Goal: Task Accomplishment & Management: Use online tool/utility

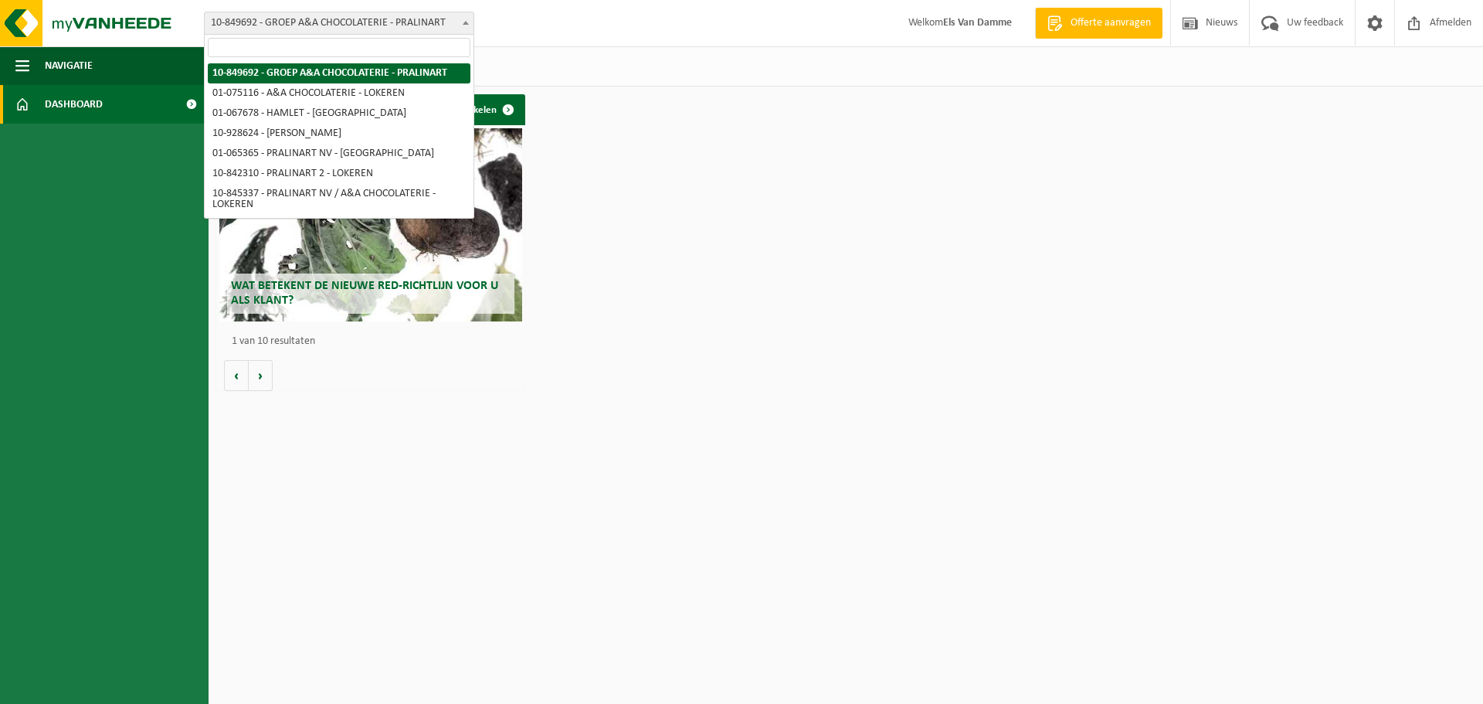
click at [443, 29] on span "10-849692 - GROEP A&A CHOCOLATERIE - PRALINART" at bounding box center [339, 23] width 269 height 22
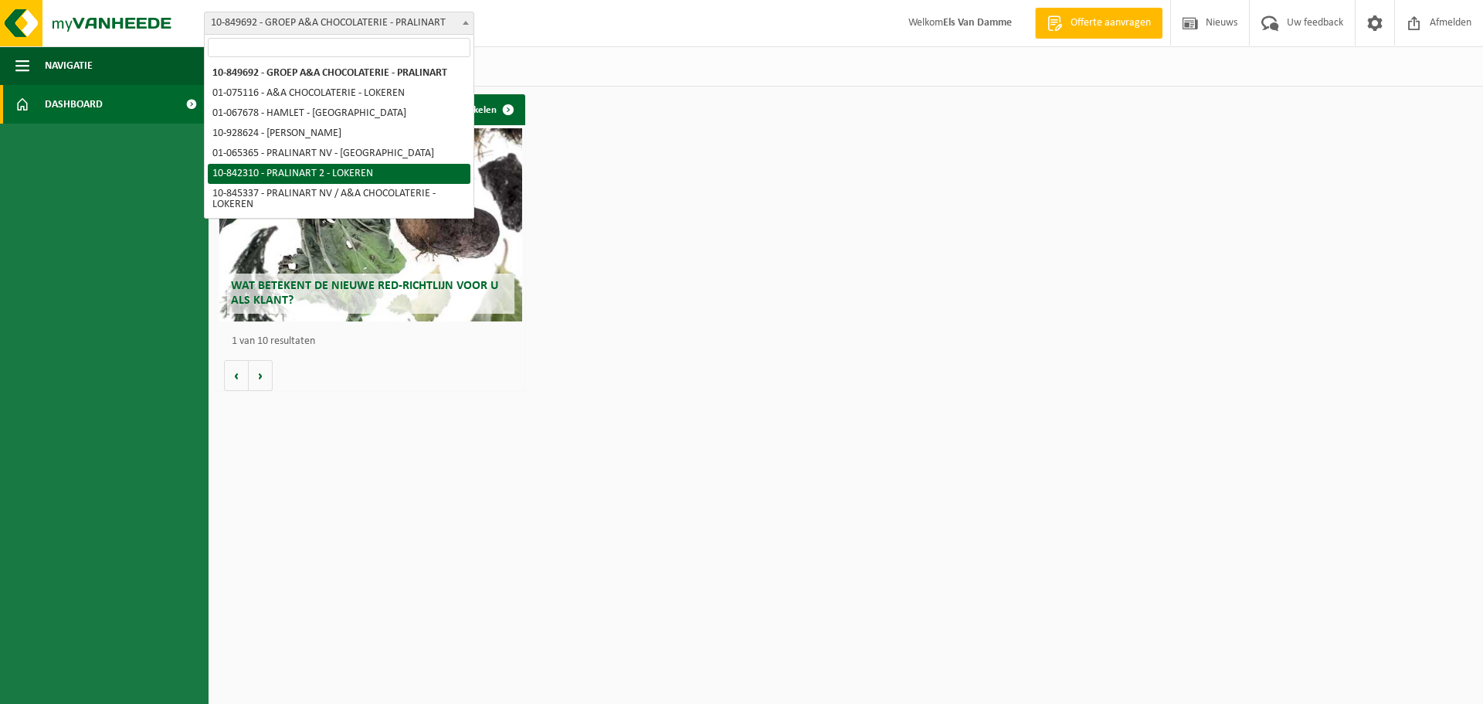
select select "92504"
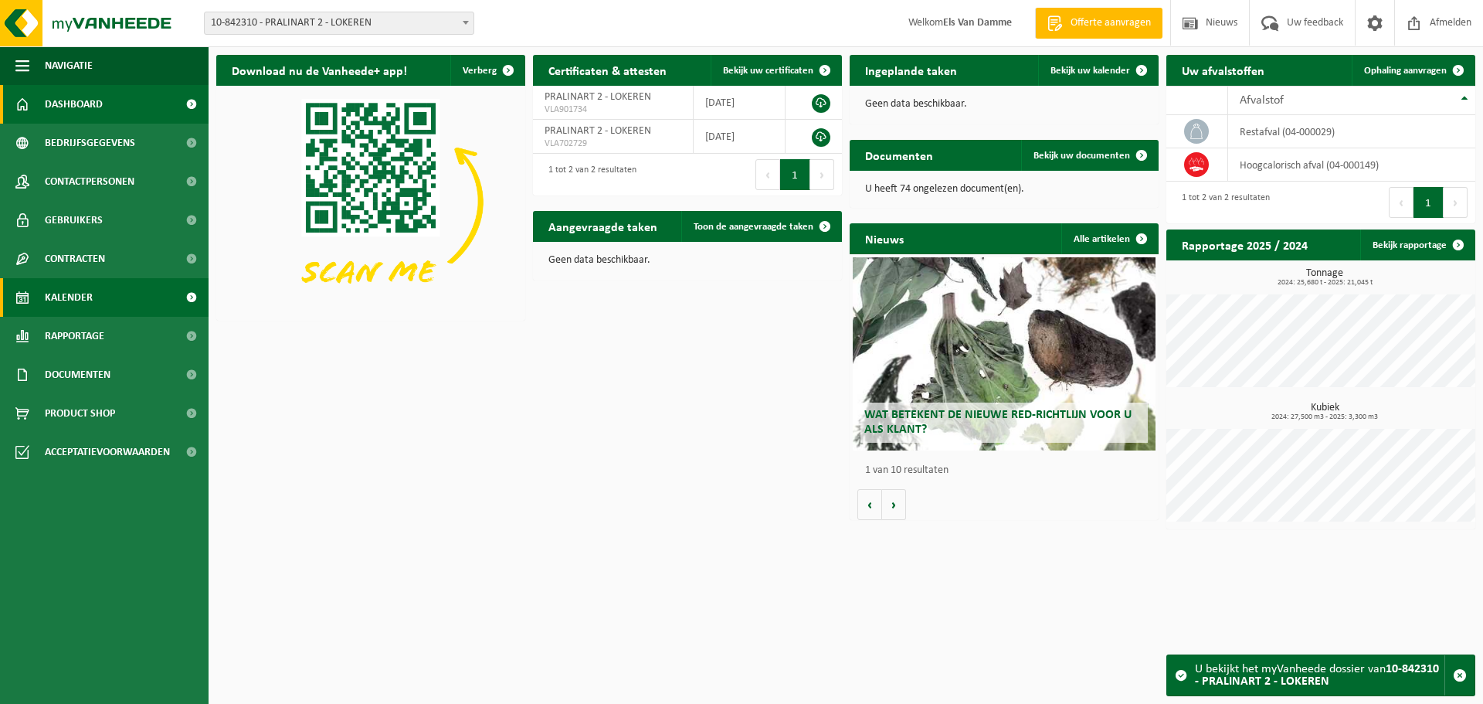
click at [93, 302] on link "Kalender" at bounding box center [104, 297] width 209 height 39
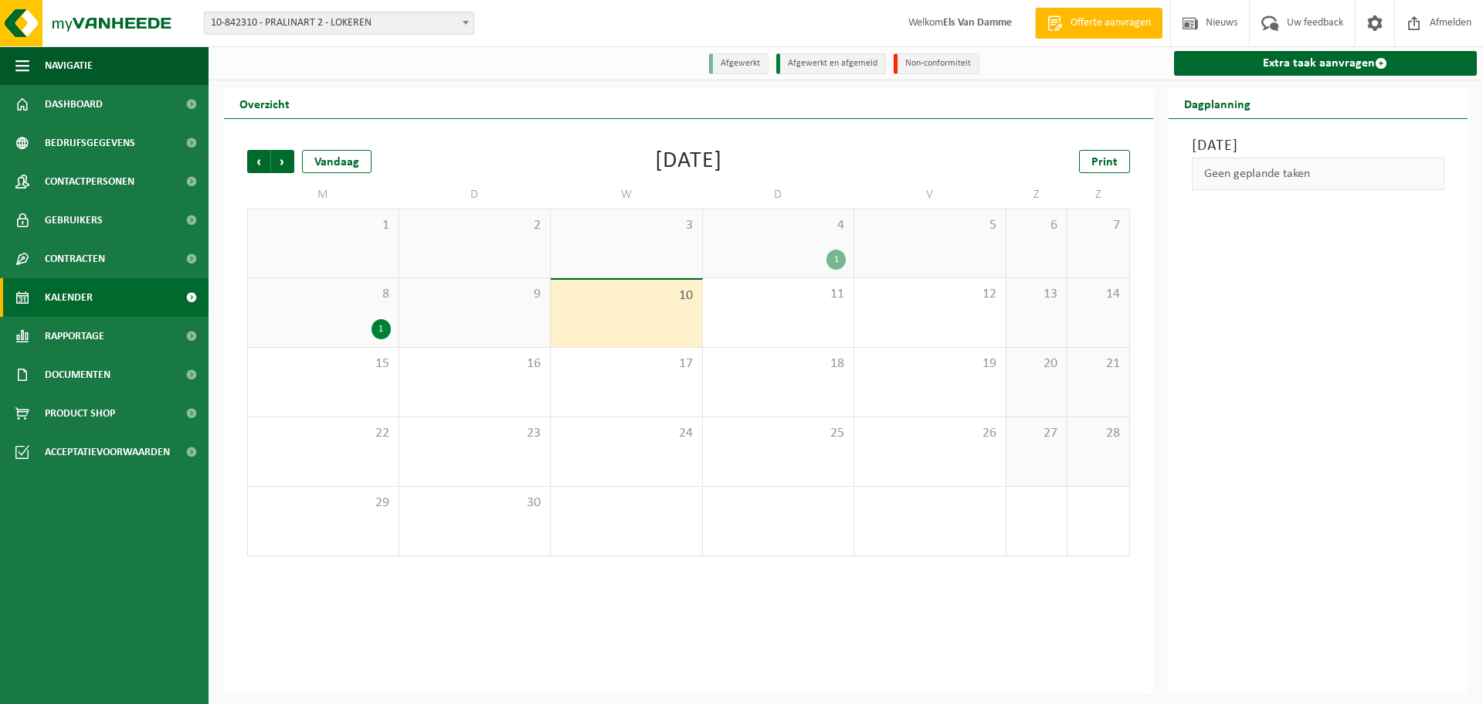
click at [836, 261] on div "1" at bounding box center [835, 259] width 19 height 20
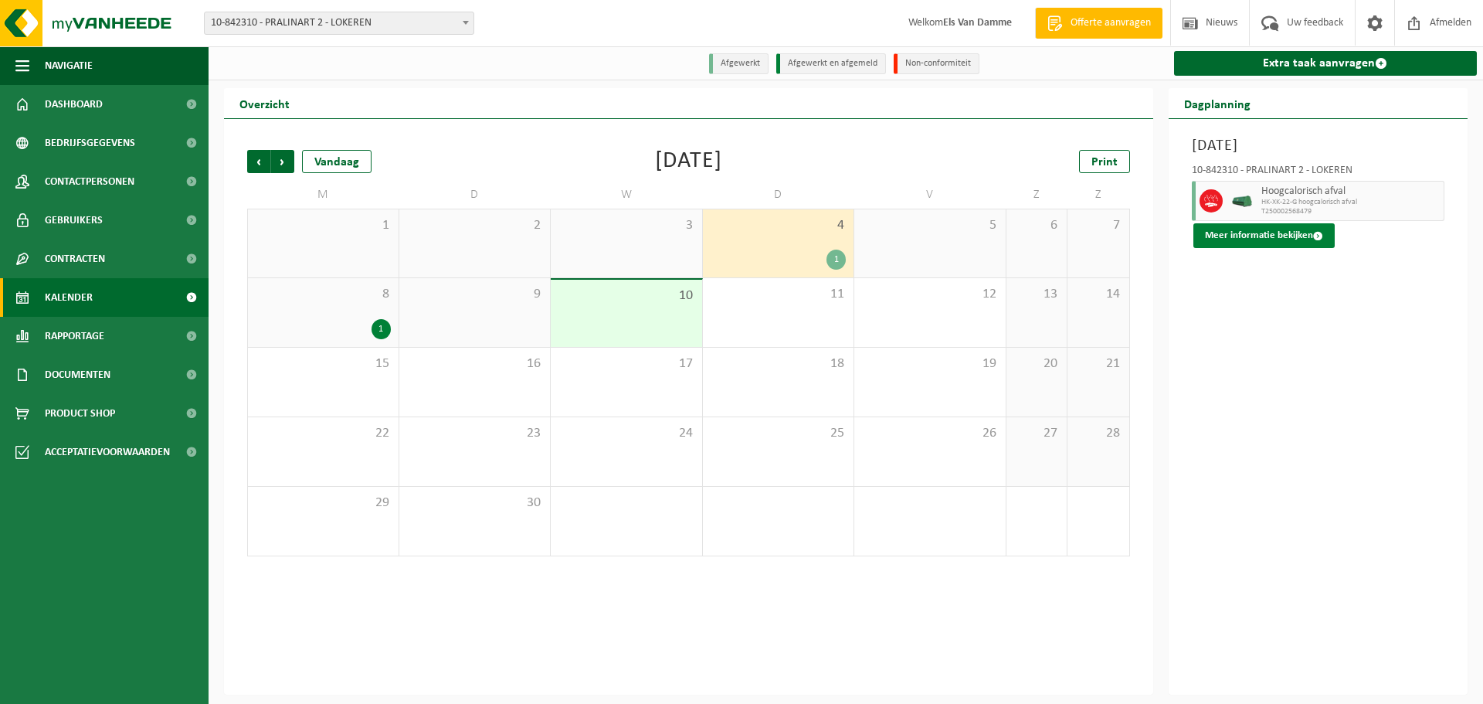
click at [1274, 237] on button "Meer informatie bekijken" at bounding box center [1263, 235] width 141 height 25
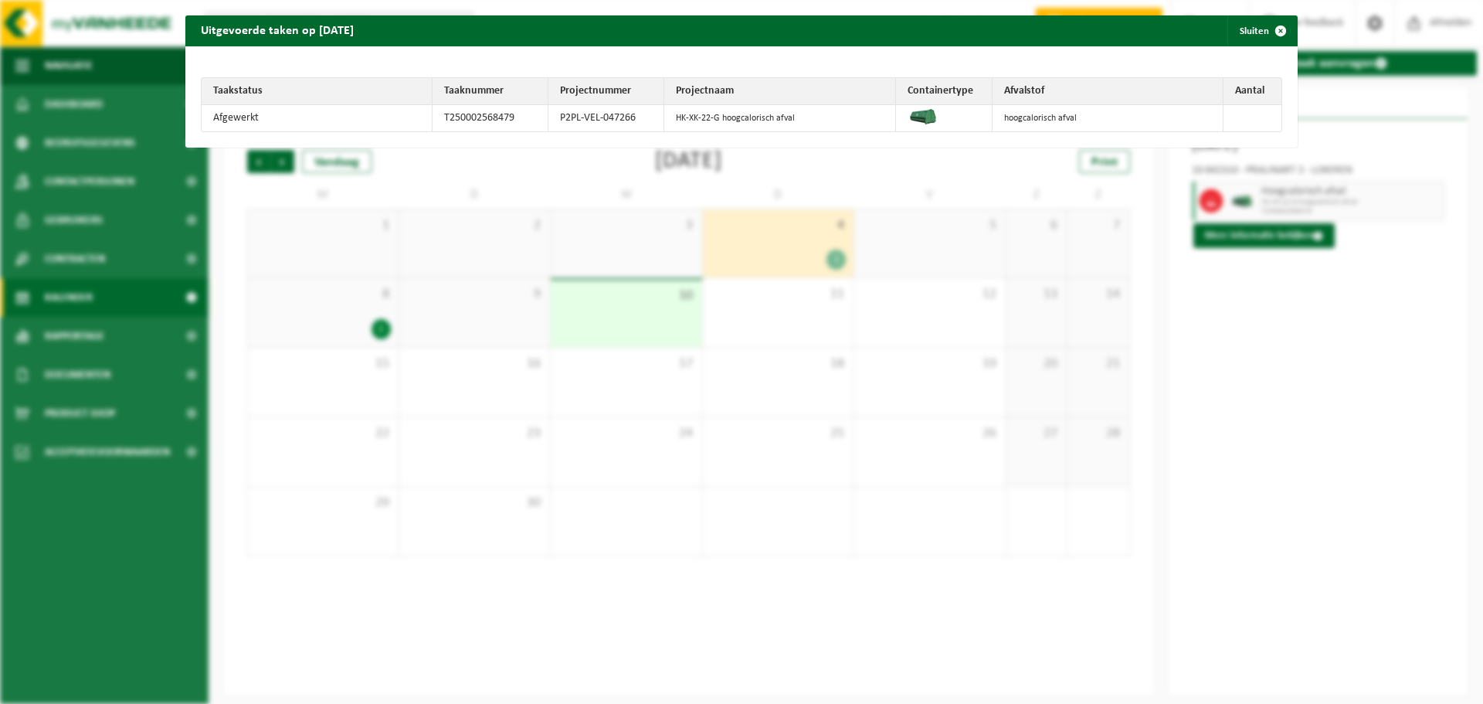
drag, startPoint x: 1270, startPoint y: 29, endPoint x: 1241, endPoint y: 43, distance: 32.1
click at [1271, 29] on span "button" at bounding box center [1280, 30] width 31 height 31
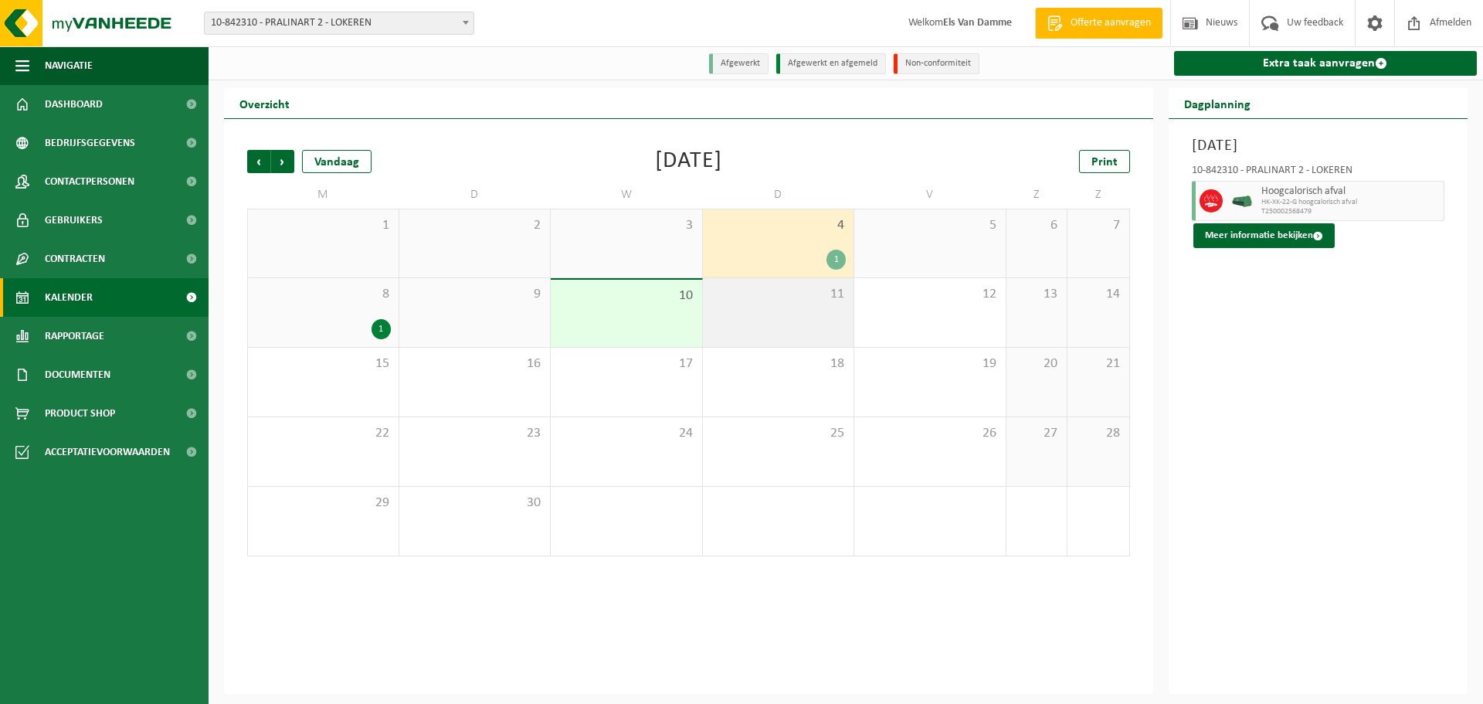
click at [821, 318] on div "11" at bounding box center [778, 312] width 151 height 69
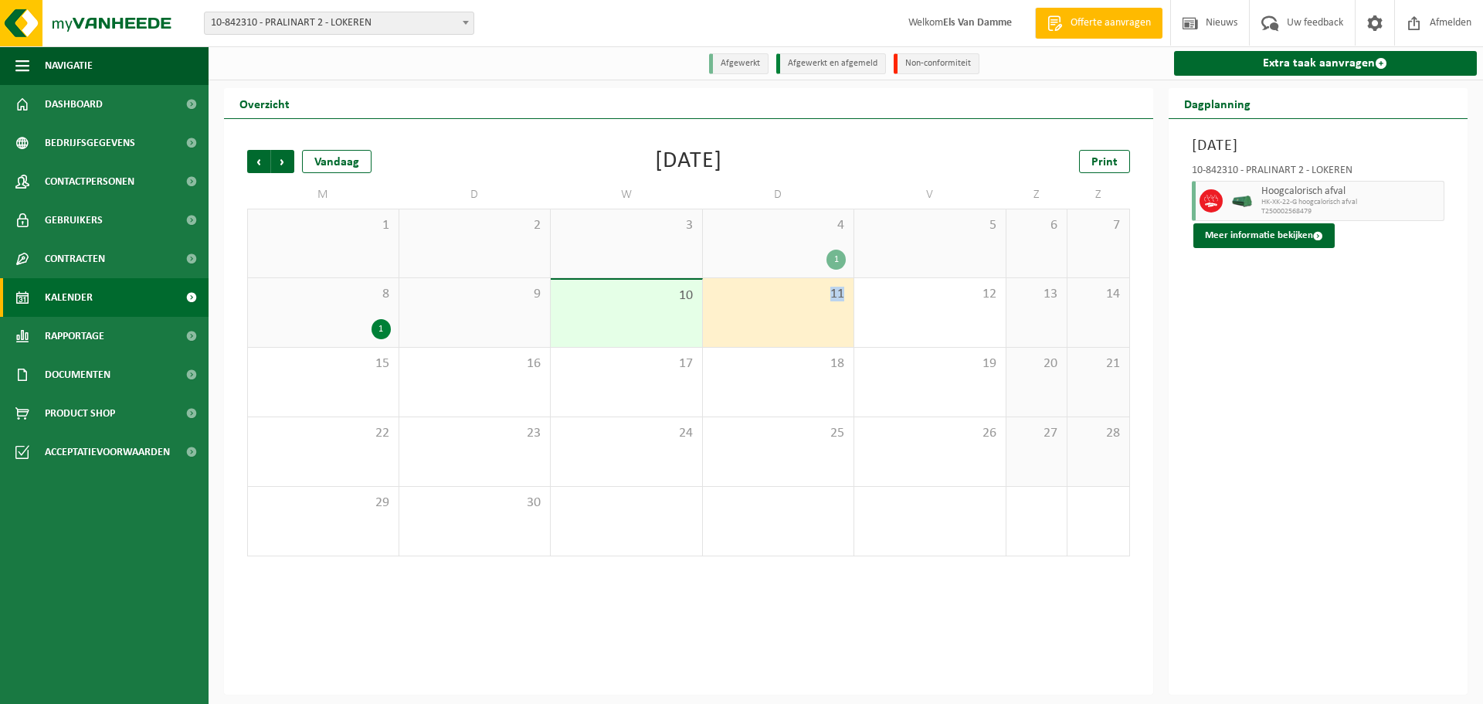
click at [821, 318] on div "11" at bounding box center [778, 312] width 151 height 69
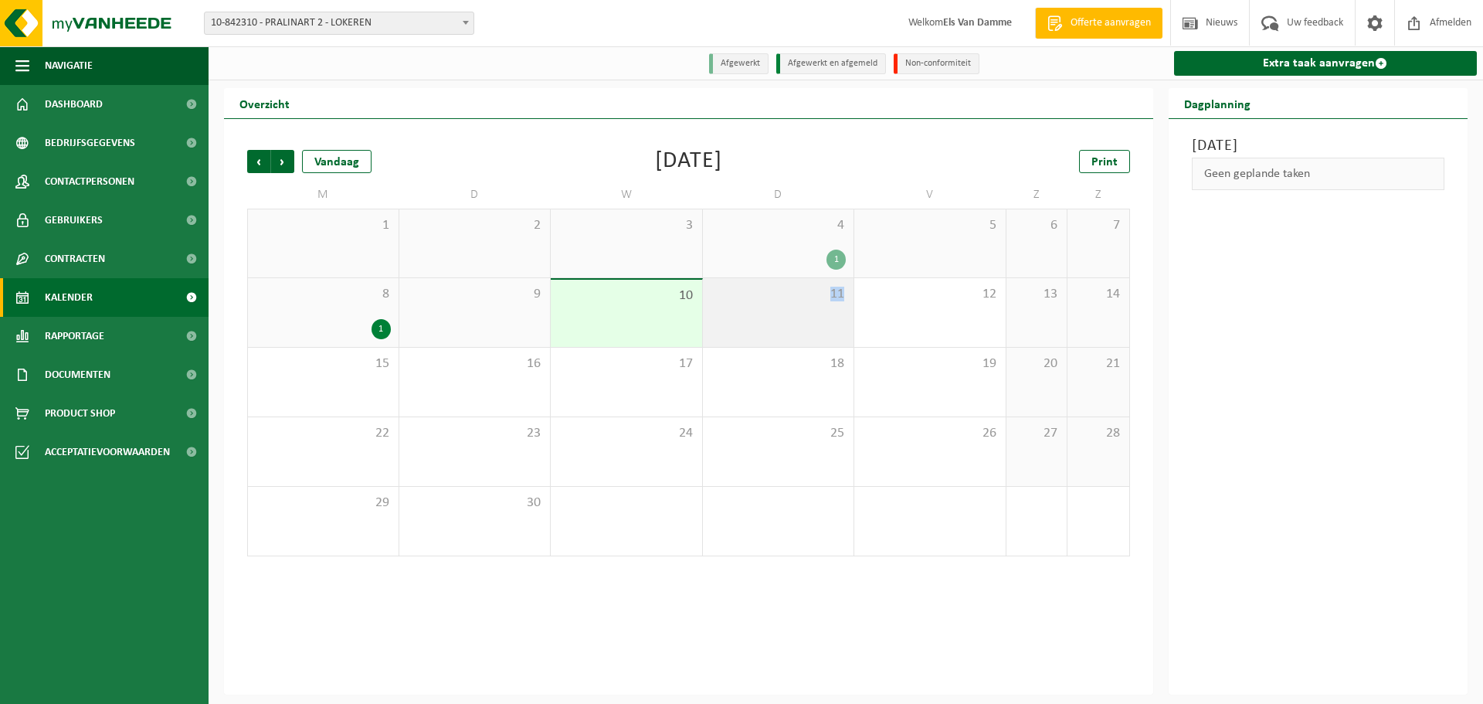
click at [796, 326] on div "11" at bounding box center [778, 312] width 151 height 69
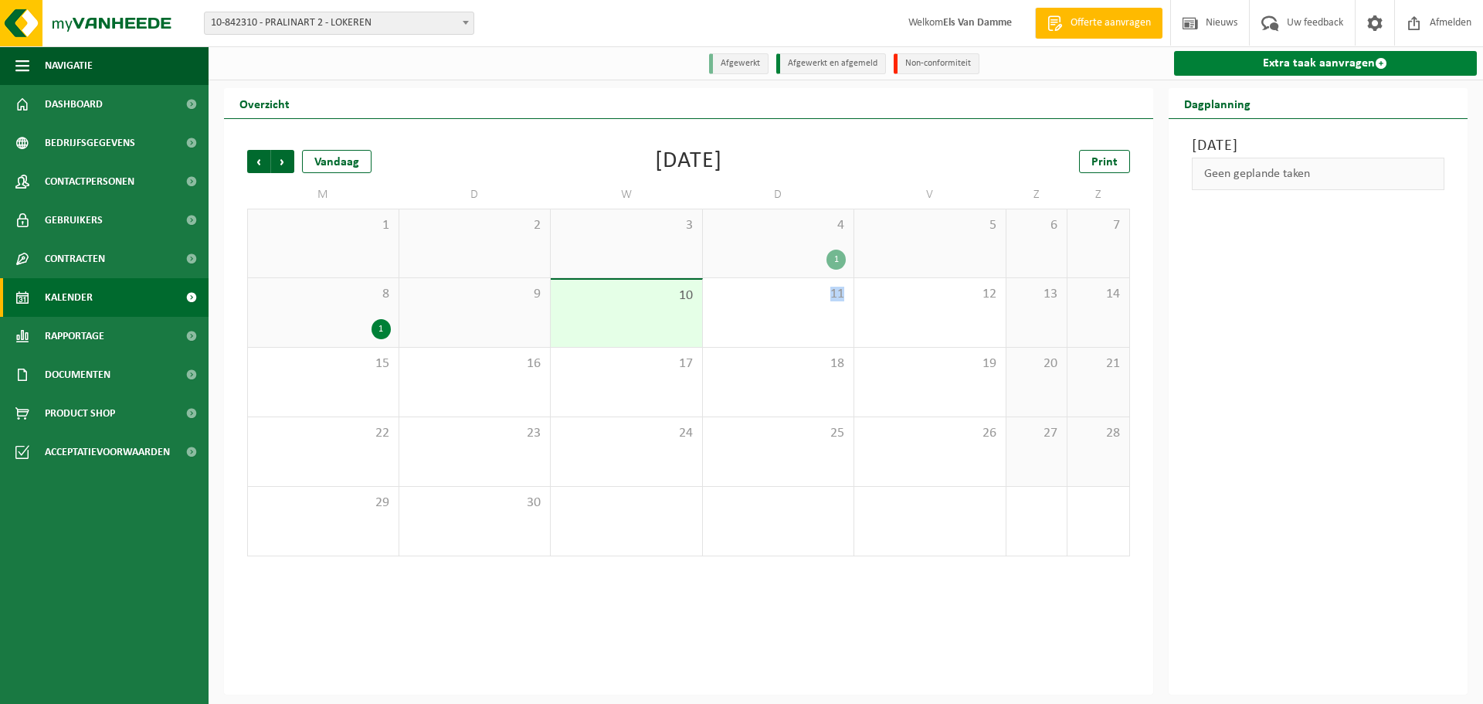
click at [1298, 67] on link "Extra taak aanvragen" at bounding box center [1326, 63] width 304 height 25
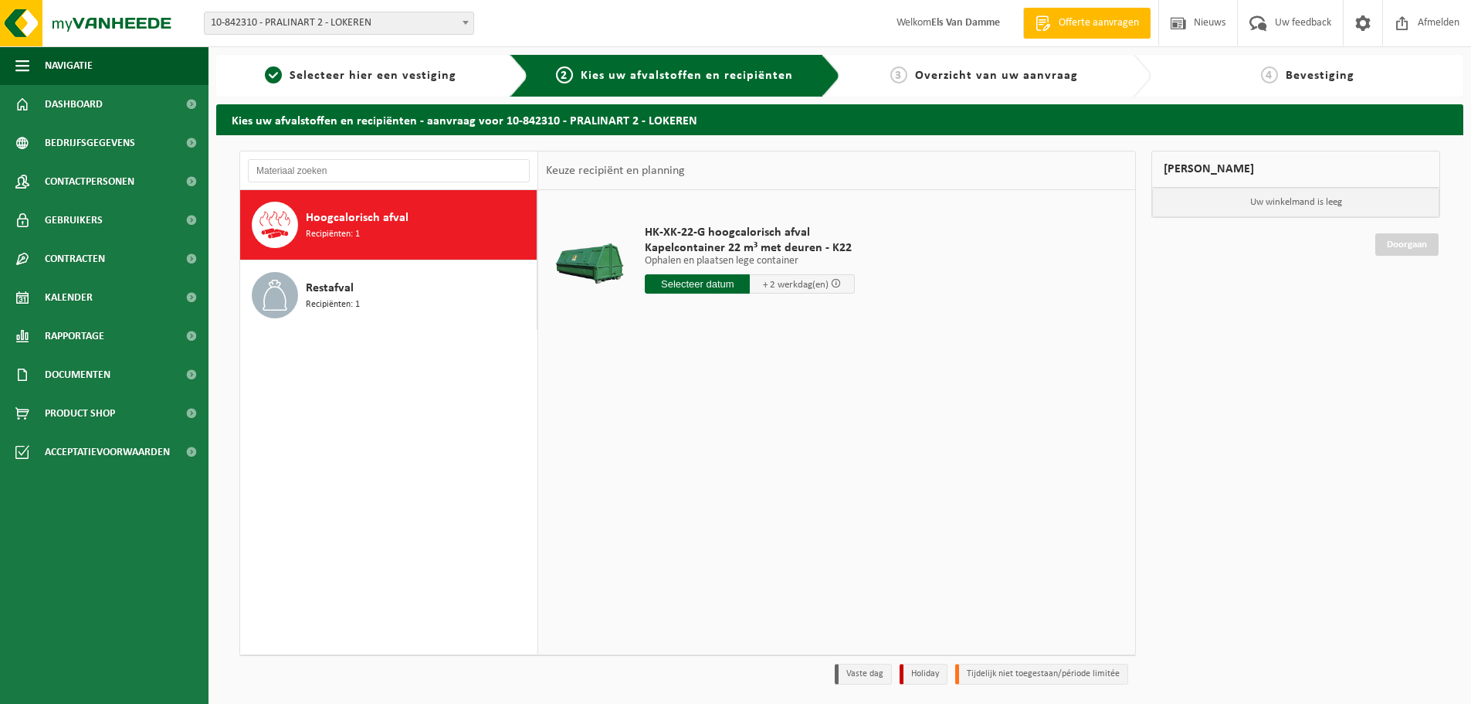
click at [714, 287] on input "text" at bounding box center [697, 283] width 105 height 19
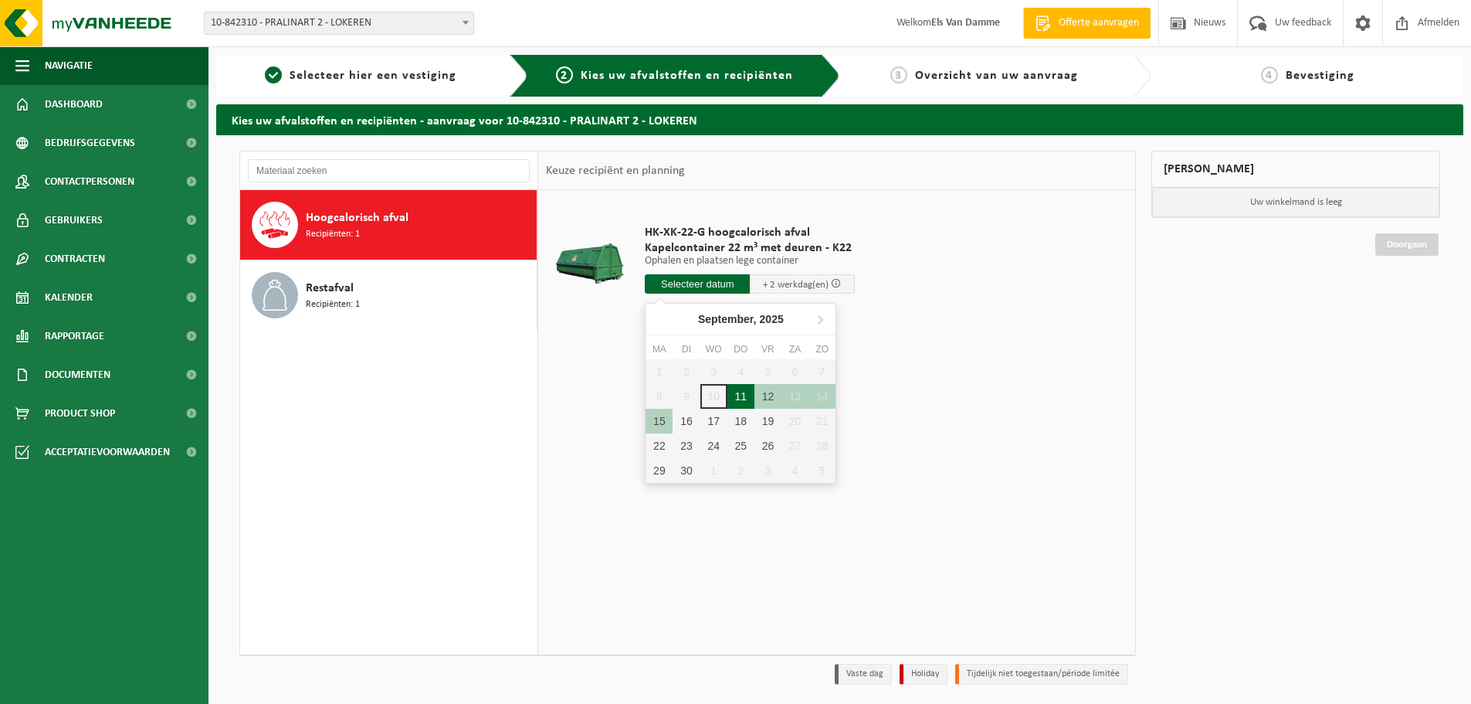
click at [738, 402] on div "11" at bounding box center [741, 396] width 27 height 25
type input "Van 2025-09-11"
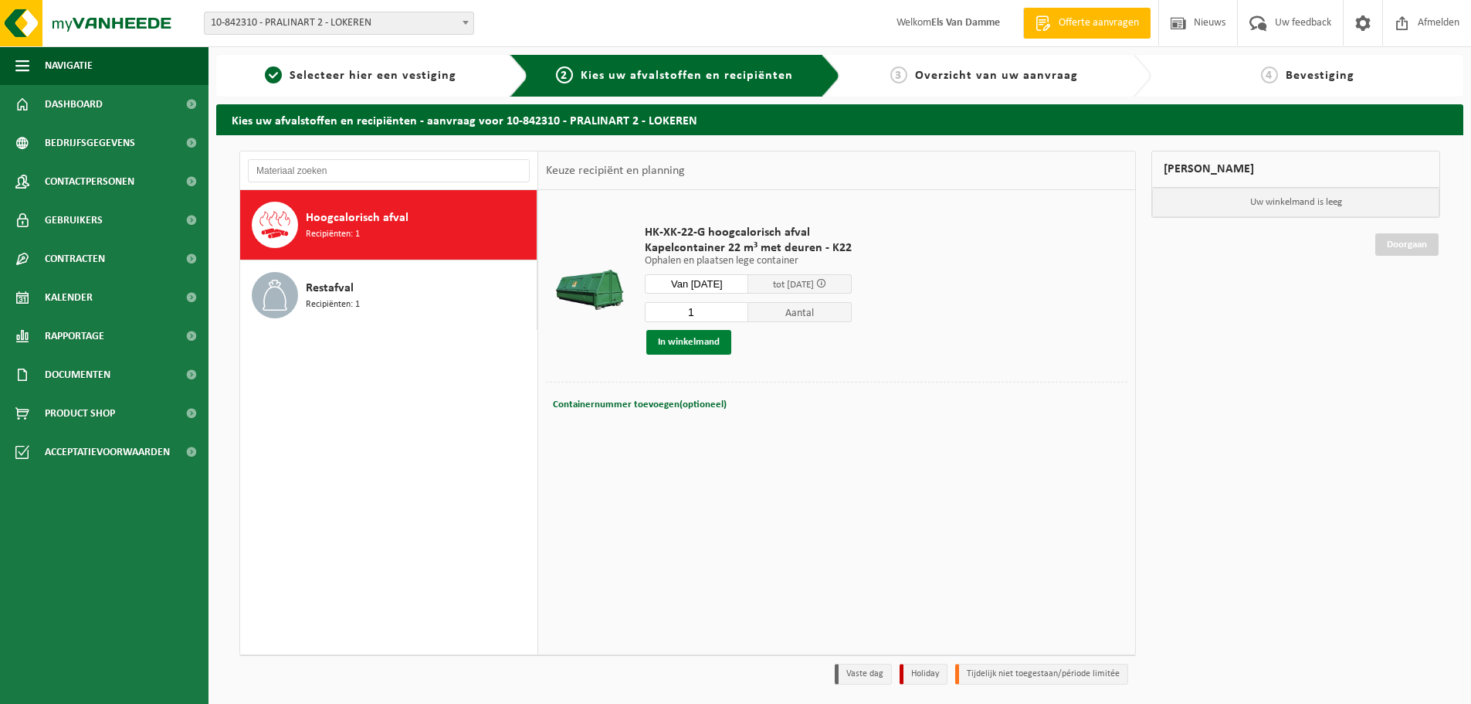
click at [707, 348] on button "In winkelmand" at bounding box center [688, 342] width 85 height 25
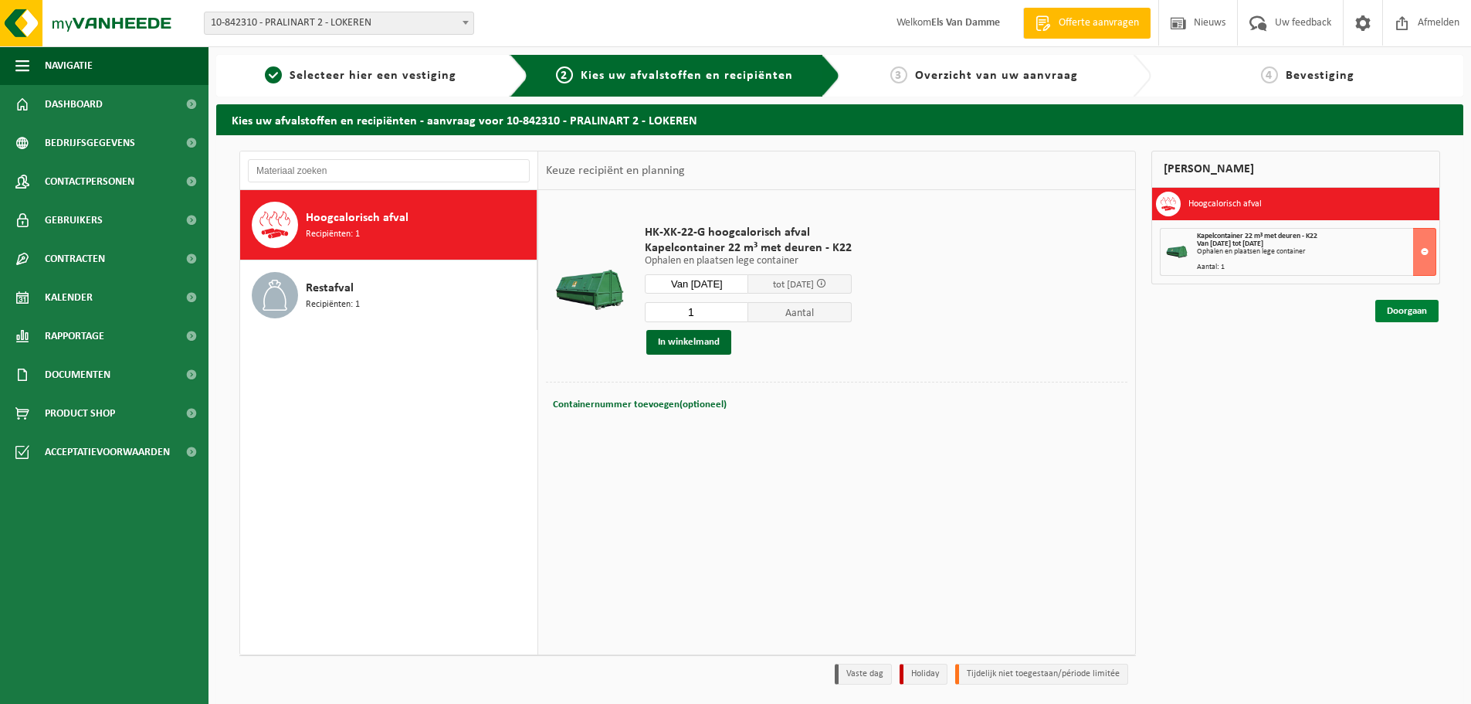
click at [1411, 313] on link "Doorgaan" at bounding box center [1407, 311] width 63 height 22
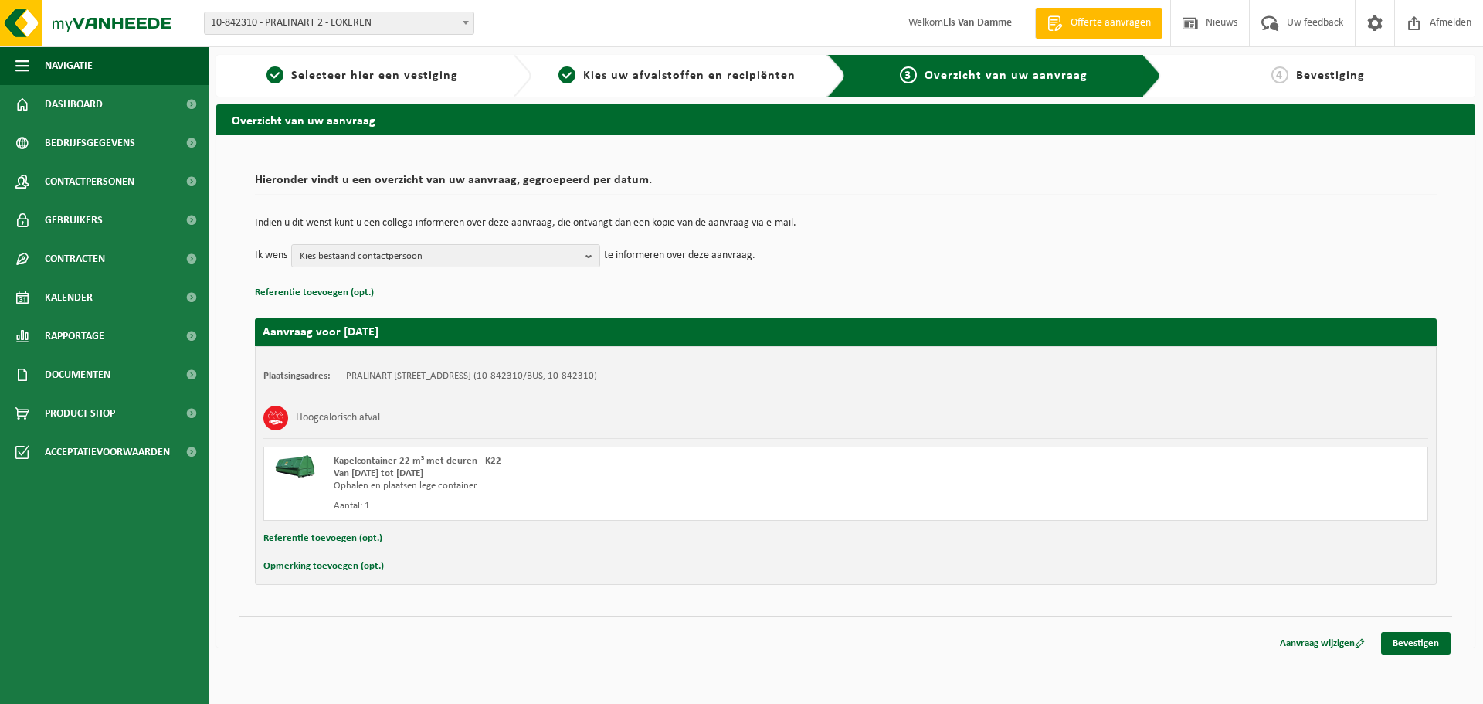
click at [371, 534] on button "Referentie toevoegen (opt.)" at bounding box center [322, 538] width 119 height 20
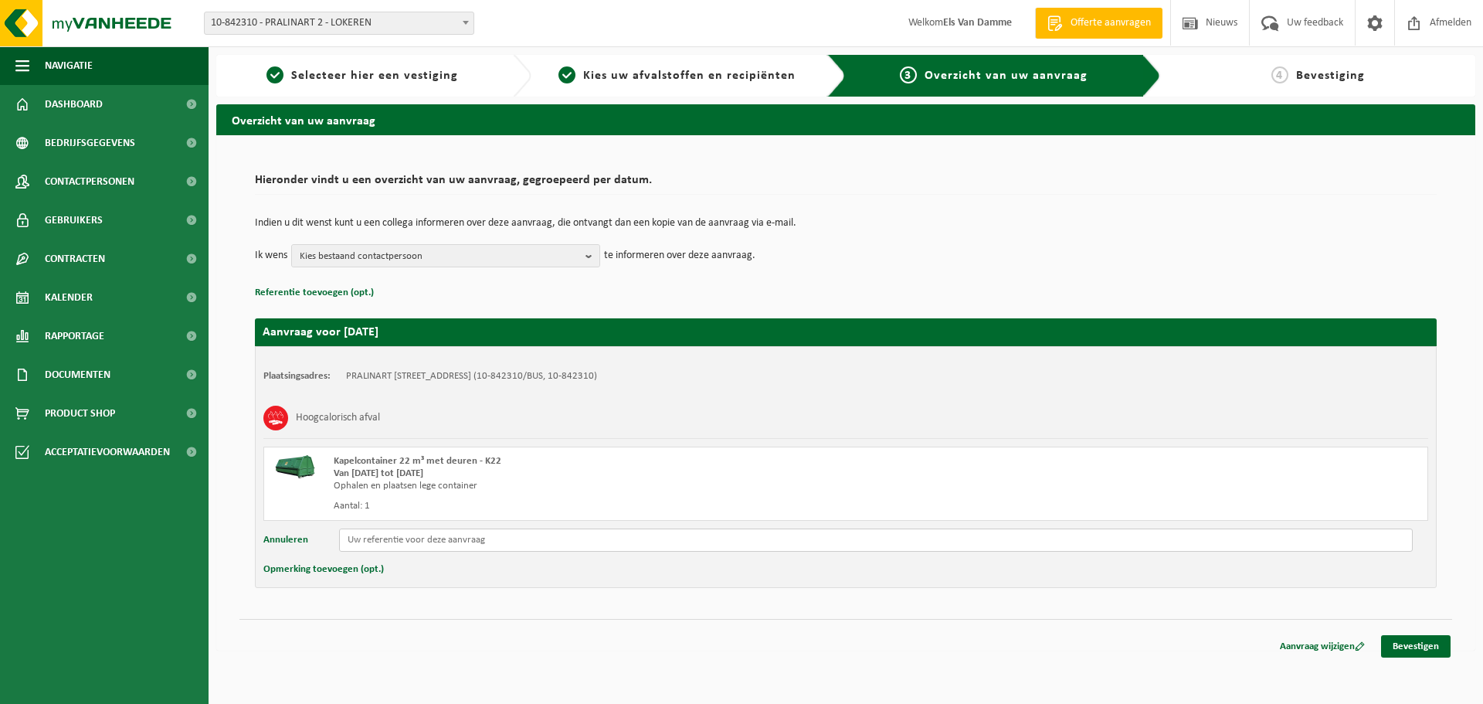
click at [397, 541] on input "text" at bounding box center [876, 539] width 1074 height 23
type input "[STREET_ADDRESS]"
click at [361, 572] on button "Opmerking toevoegen (opt.)" at bounding box center [323, 569] width 120 height 20
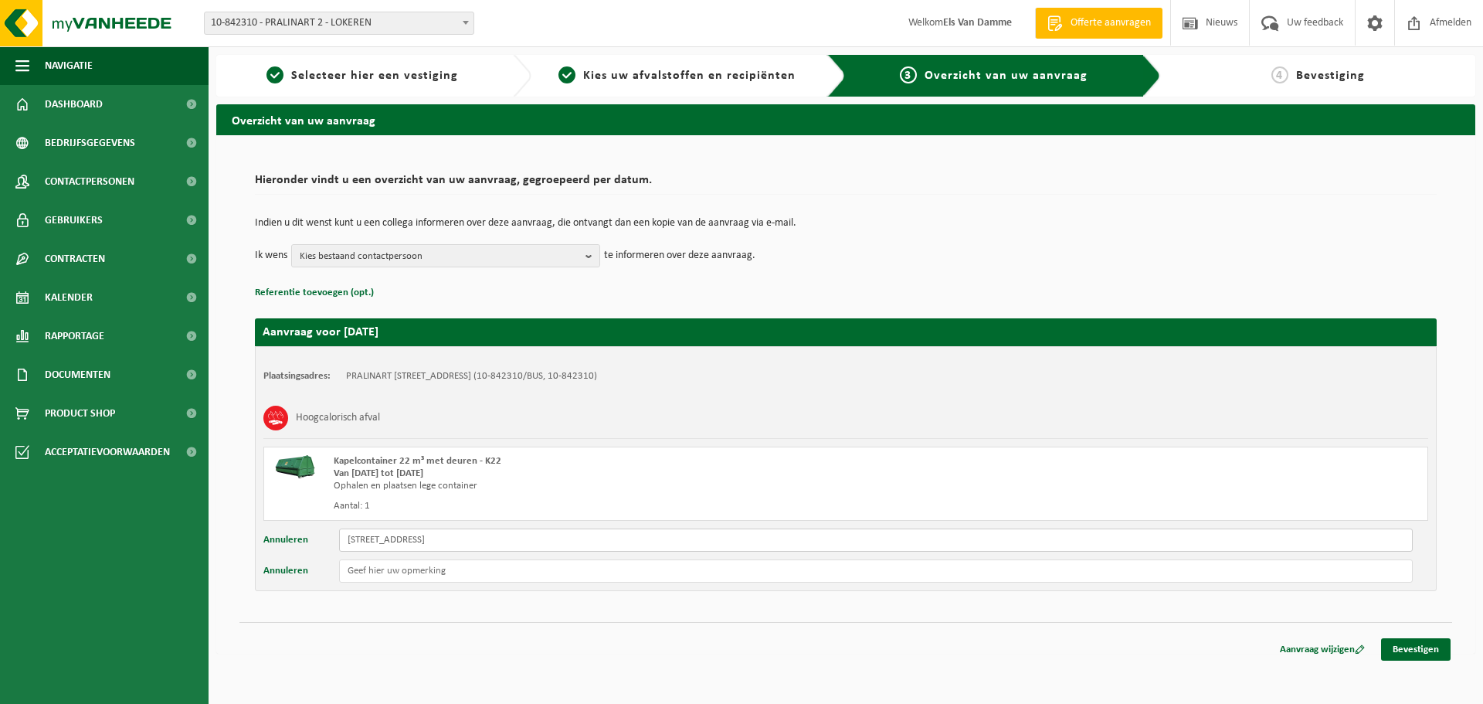
click at [391, 538] on input "WAASLANDLAAN 3, 9160 LOKEREN" at bounding box center [876, 539] width 1074 height 23
click at [407, 574] on input "text" at bounding box center [876, 570] width 1074 height 23
paste input "WAASLANDLAAN 3, 9160 LOKEREN"
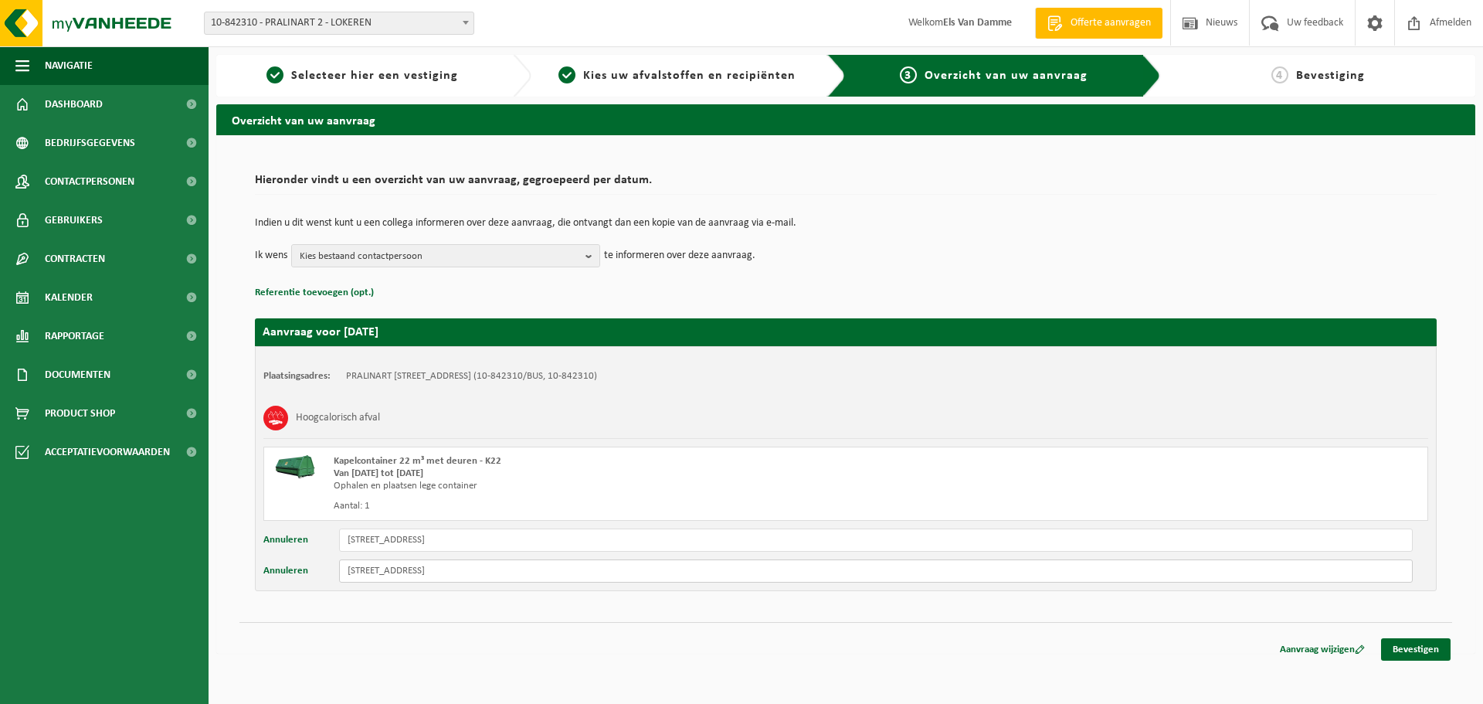
type input "WAASLANDLAAN 3, 9160 LOKEREN"
click at [1408, 647] on link "Bevestigen" at bounding box center [1416, 649] width 70 height 22
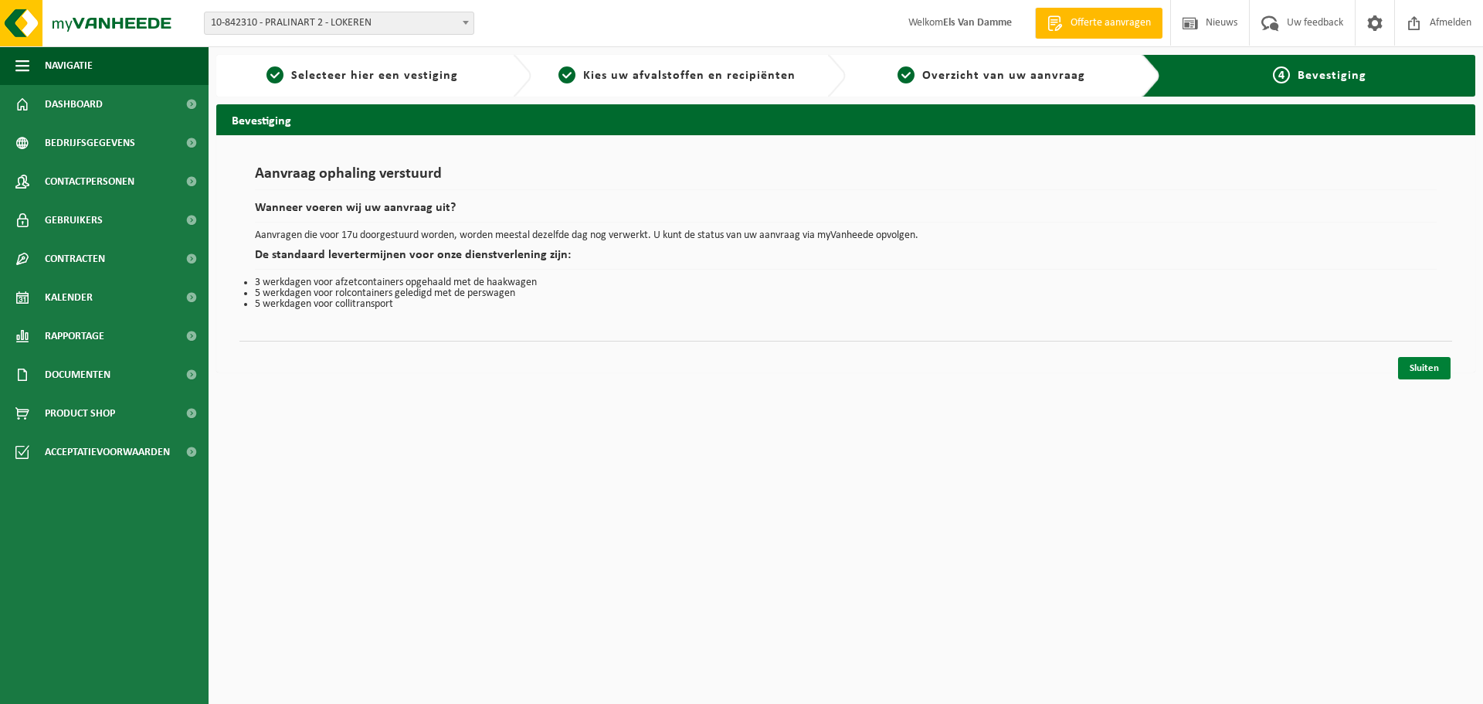
click at [1420, 365] on link "Sluiten" at bounding box center [1424, 368] width 53 height 22
